Goal: Go to known website: Access a specific website the user already knows

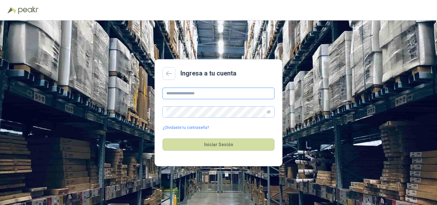
type input "**********"
click at [170, 74] on icon at bounding box center [169, 73] width 6 height 5
